Goal: Task Accomplishment & Management: Use online tool/utility

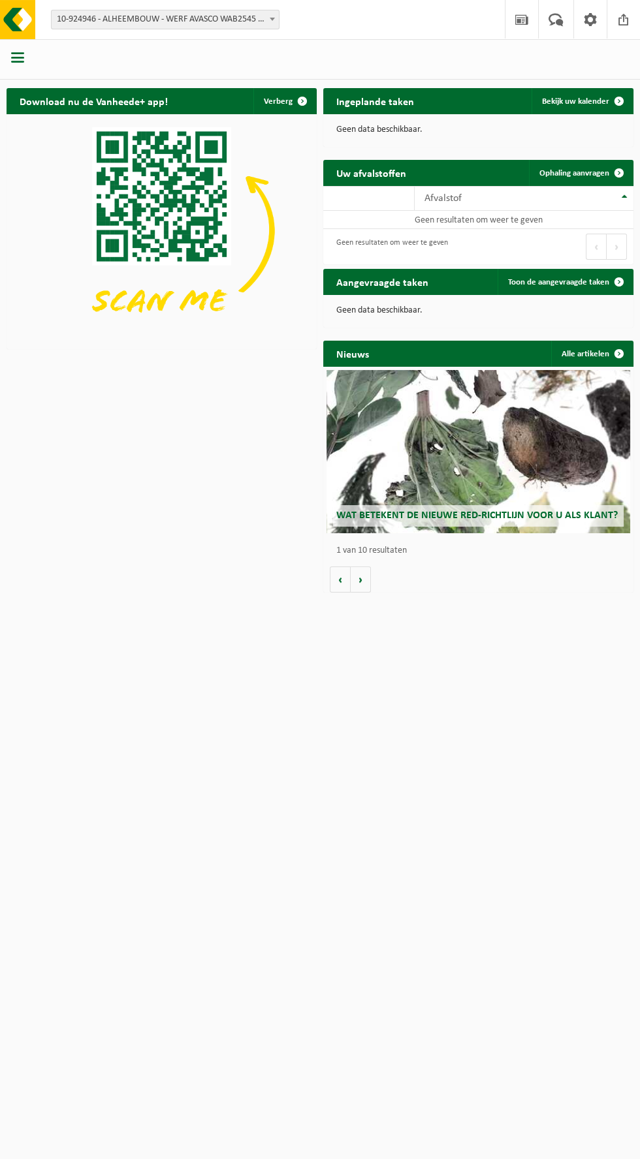
click at [237, 18] on span "10-924946 - ALHEEMBOUW - WERF AVASCO WAB2545 - DIKSMUIDE" at bounding box center [165, 19] width 227 height 18
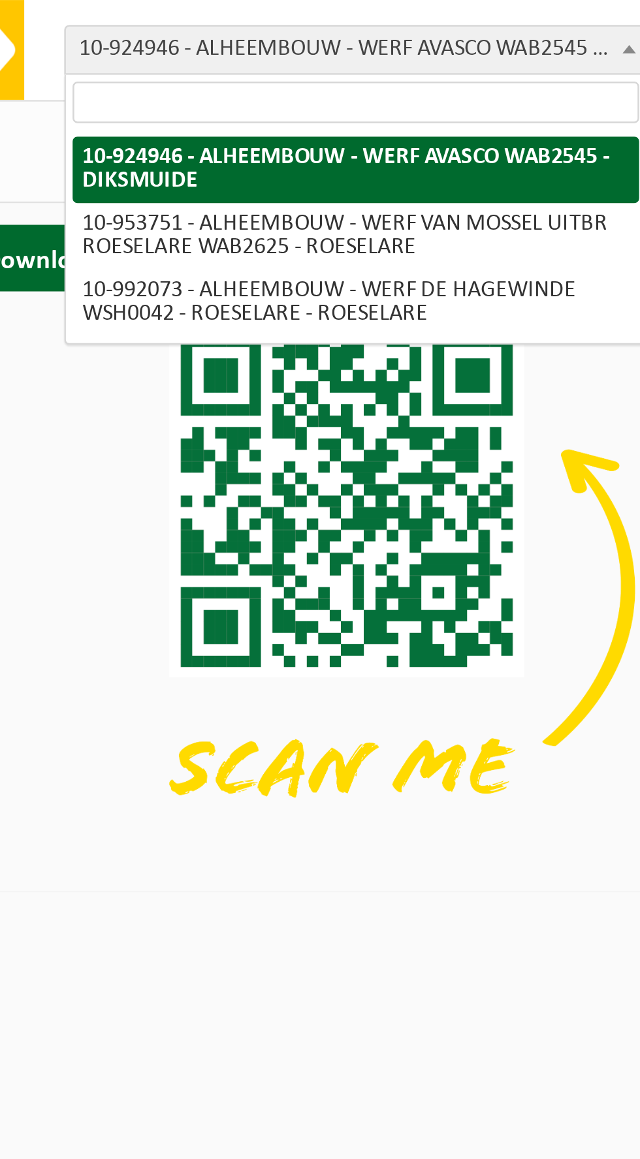
select select "143626"
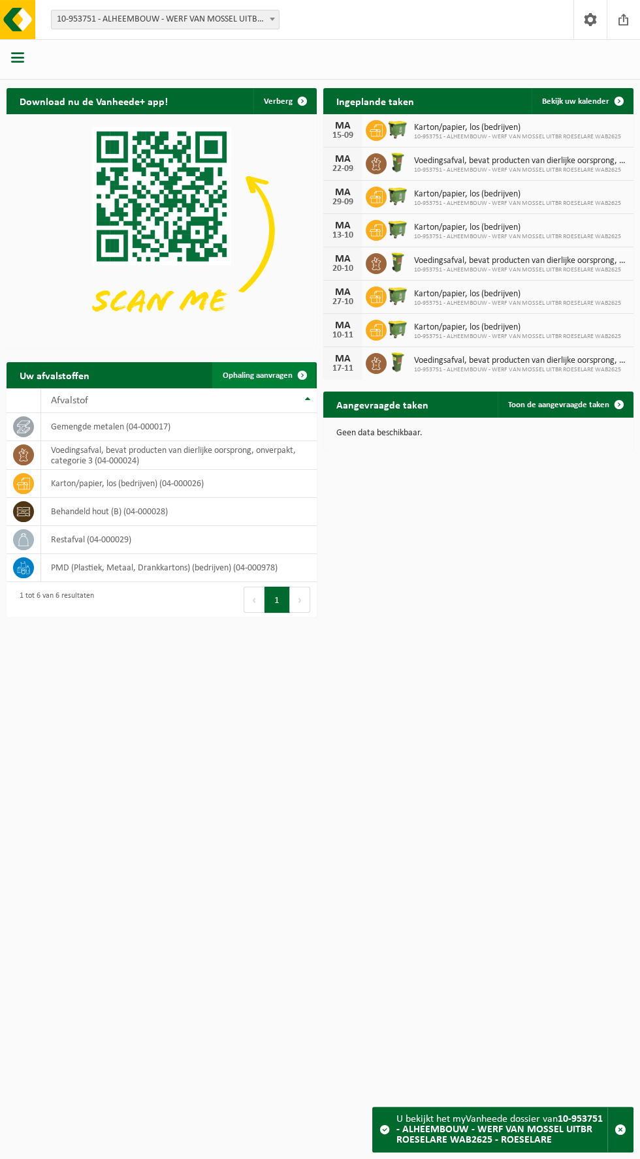
click at [251, 373] on span "Ophaling aanvragen" at bounding box center [258, 375] width 70 height 8
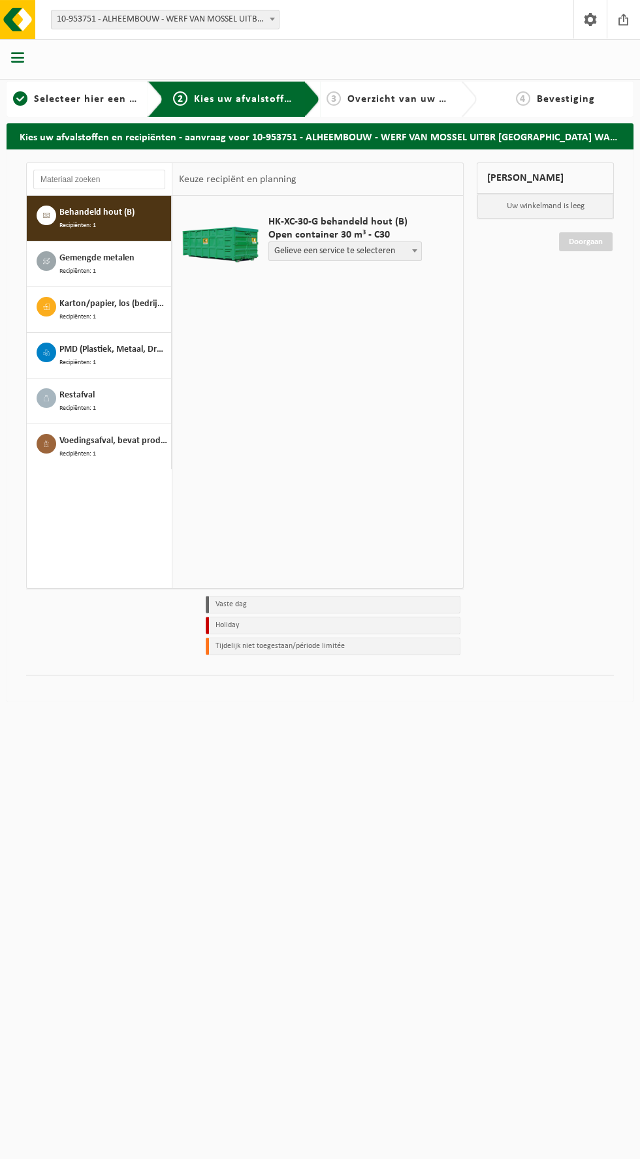
click at [344, 244] on span "Gelieve een service te selecteren" at bounding box center [345, 251] width 152 height 18
select select "P2PL-VEL-091190_HK-XC-30-GN-00_04-000028_72"
click at [305, 278] on input "text" at bounding box center [312, 276] width 89 height 16
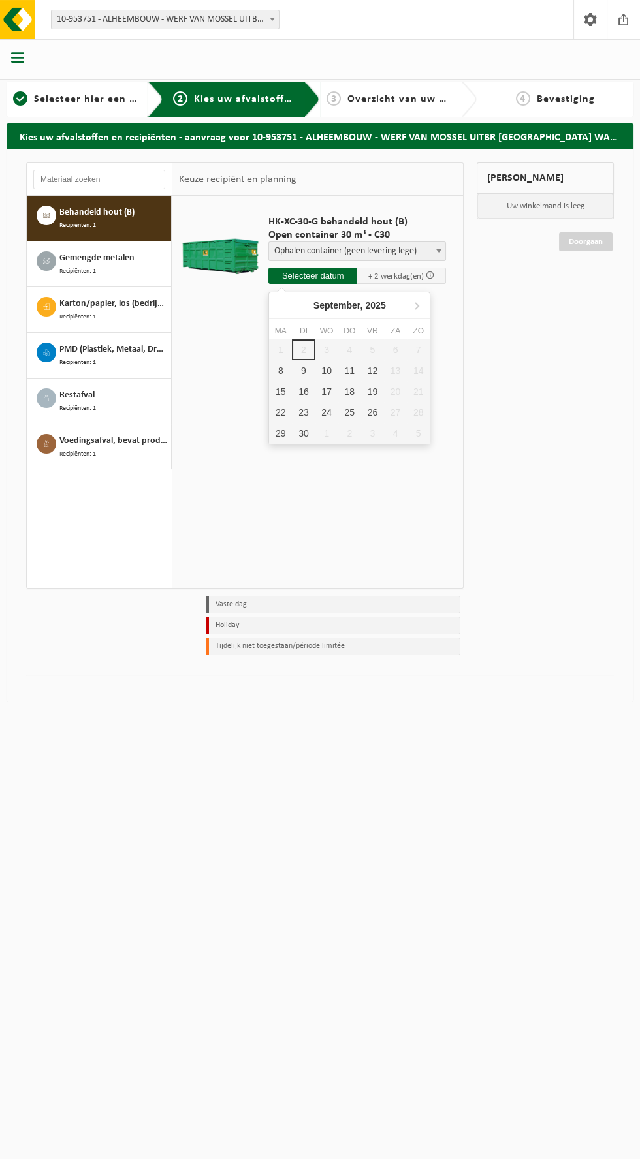
click at [280, 370] on div "8" at bounding box center [280, 370] width 23 height 21
type input "Van 2025-09-08"
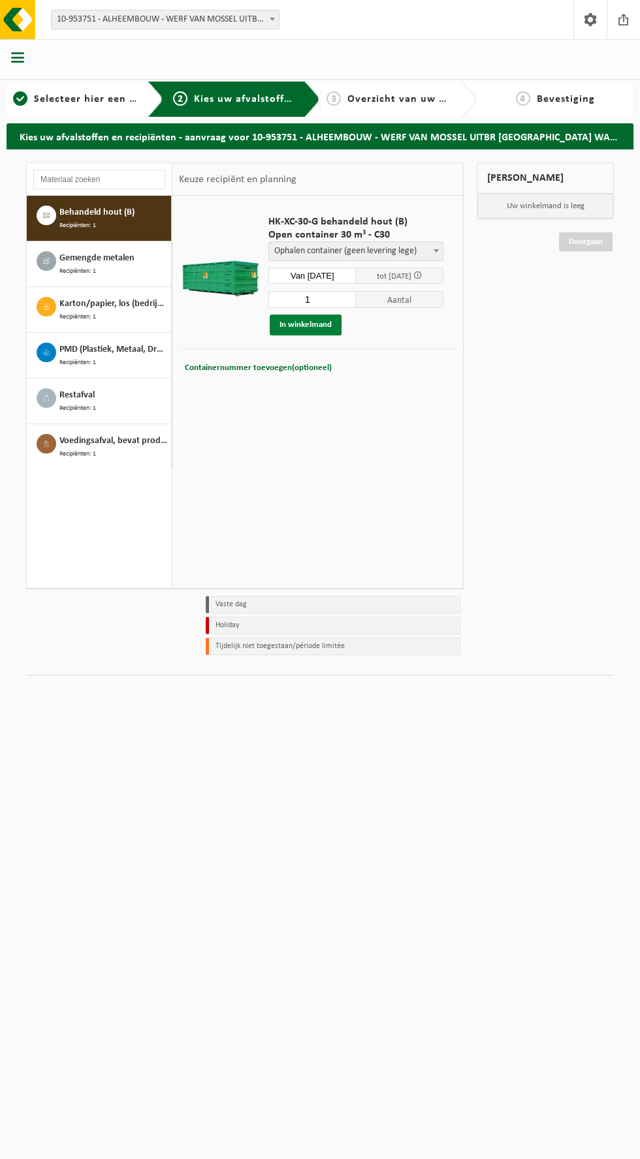
click at [287, 323] on button "In winkelmand" at bounding box center [306, 325] width 72 height 21
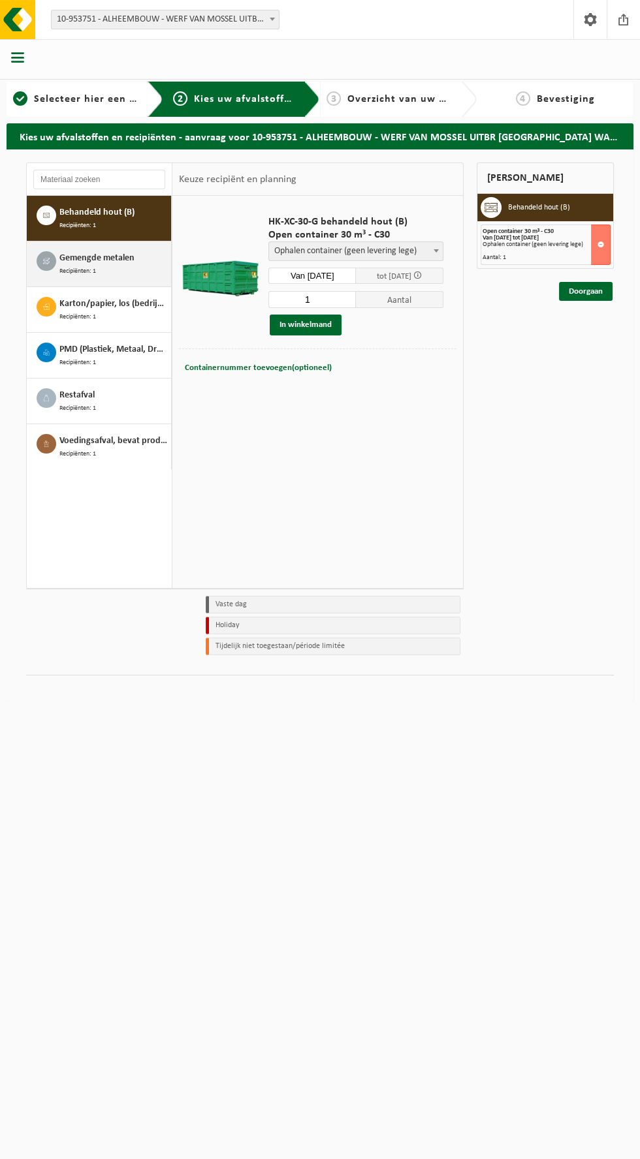
click at [76, 261] on span "Gemengde metalen" at bounding box center [96, 258] width 75 height 14
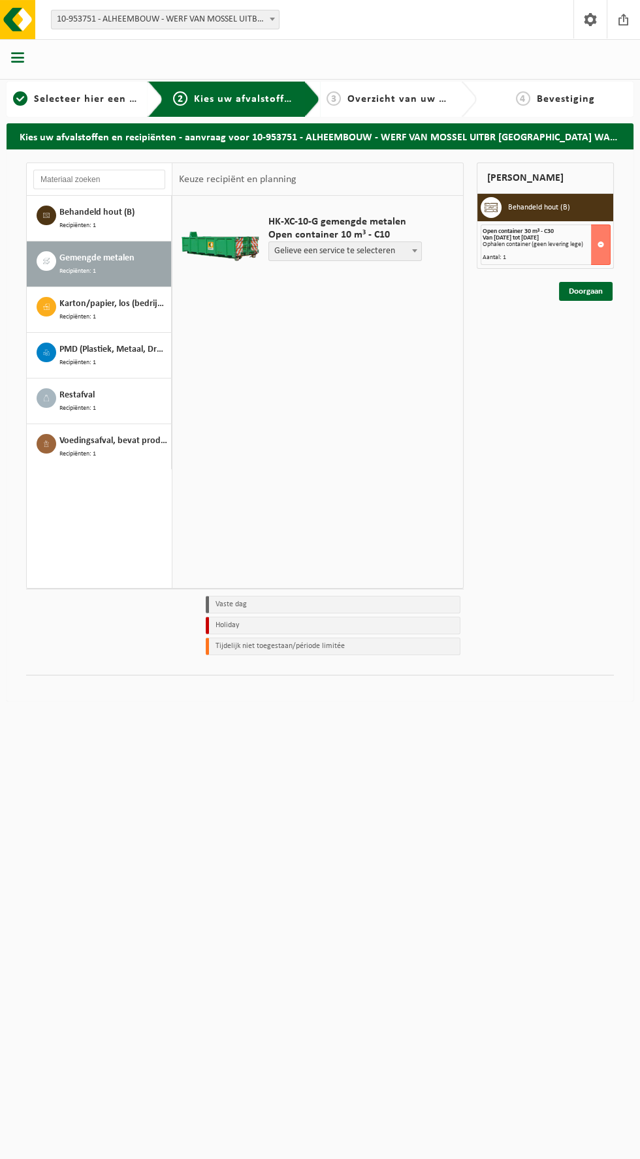
click at [347, 253] on span "Gelieve een service te selecteren" at bounding box center [345, 251] width 152 height 18
select select "P2PL-VEL-095127_HK-XC-10-GN-00_04-000017_72"
click at [294, 277] on input "text" at bounding box center [312, 276] width 89 height 16
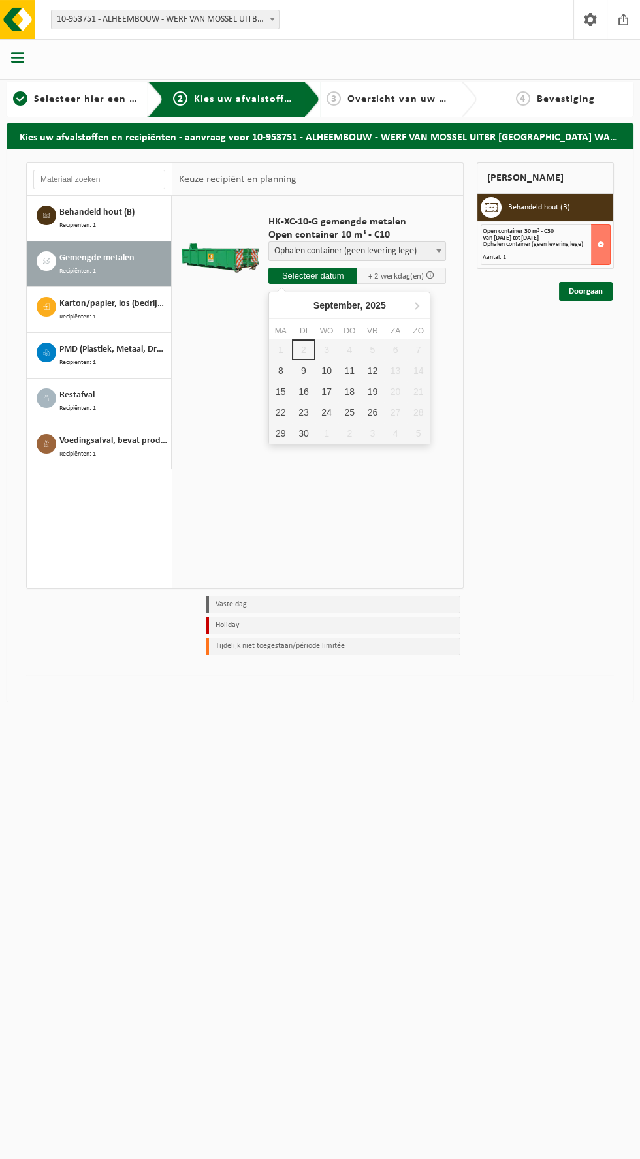
click at [280, 370] on div "8" at bounding box center [280, 370] width 23 height 21
type input "Van 2025-09-08"
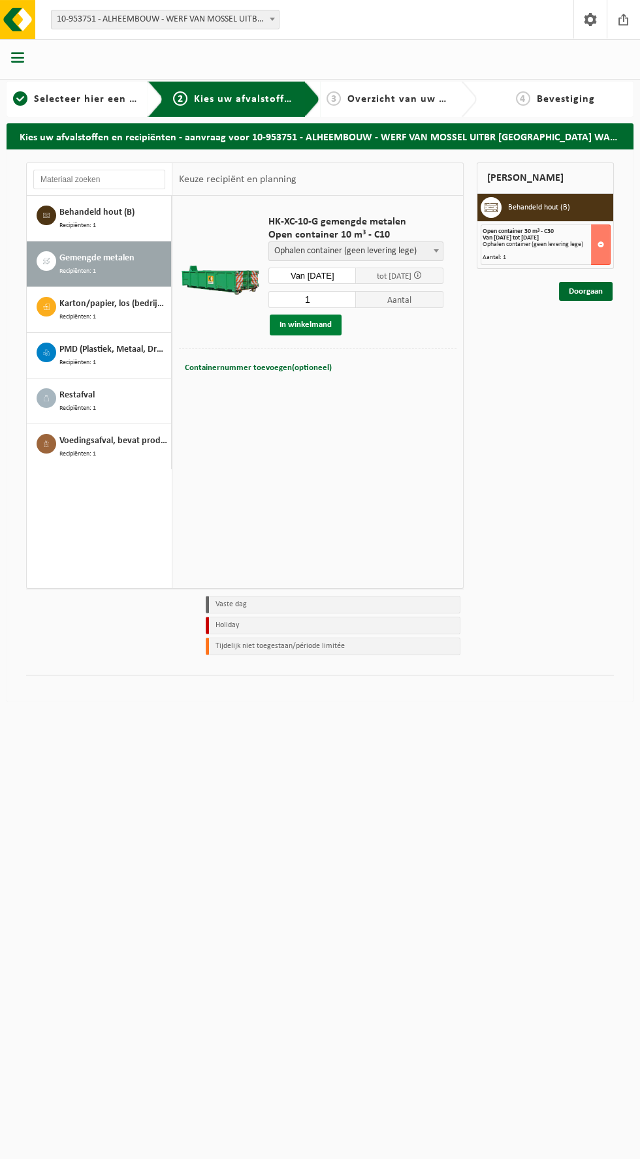
click at [296, 319] on button "In winkelmand" at bounding box center [306, 325] width 72 height 21
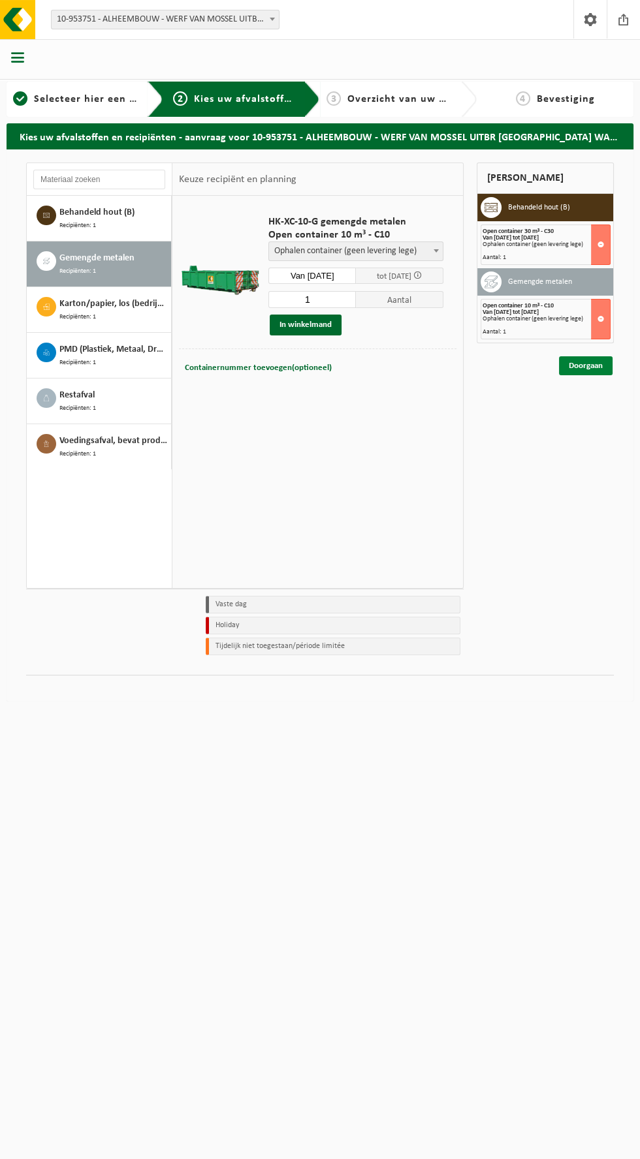
click at [587, 357] on link "Doorgaan" at bounding box center [586, 365] width 54 height 19
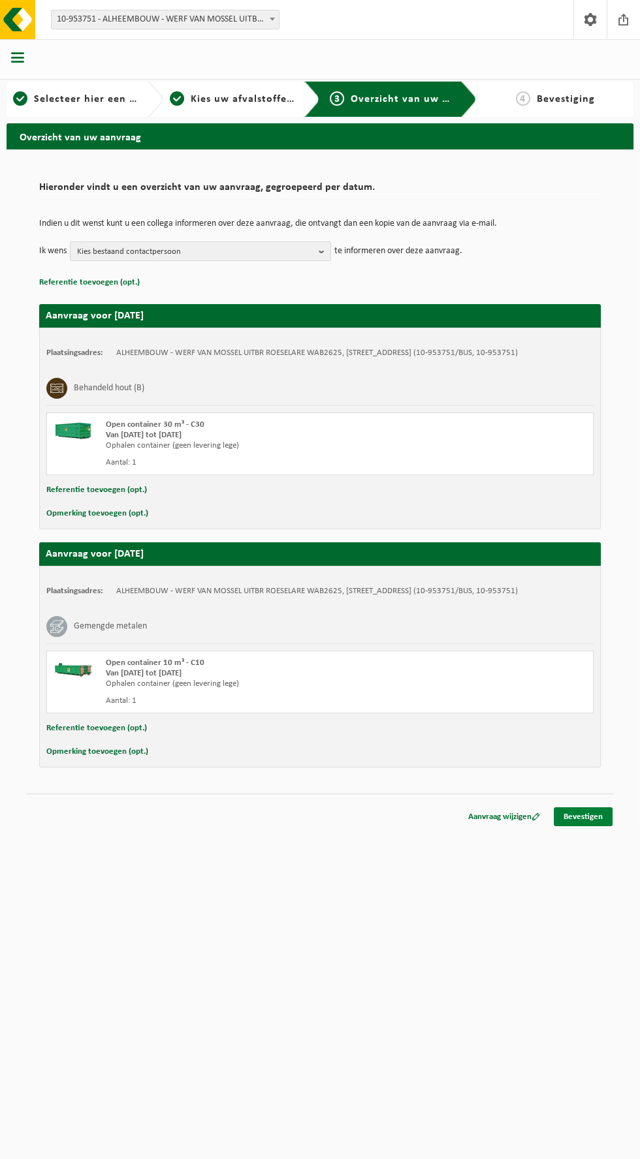
click at [582, 826] on link "Bevestigen" at bounding box center [583, 817] width 59 height 19
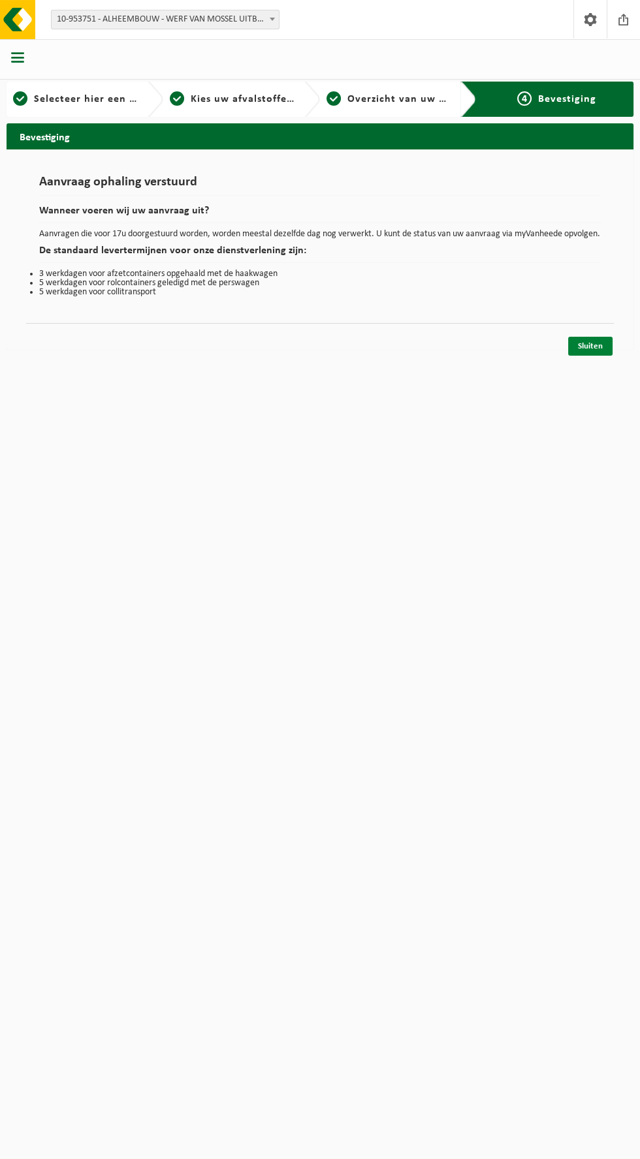
click at [589, 353] on link "Sluiten" at bounding box center [590, 346] width 44 height 19
